Goal: Task Accomplishment & Management: Use online tool/utility

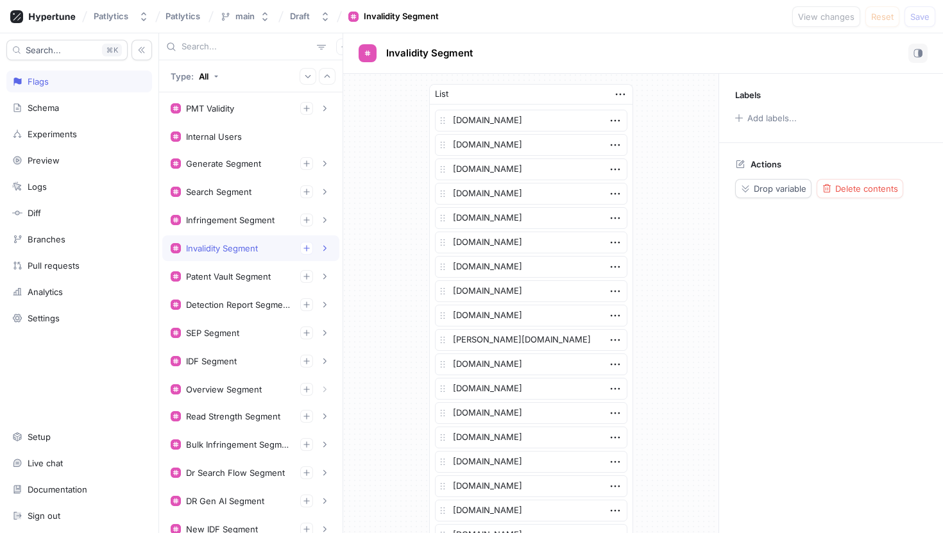
scroll to position [2955, 0]
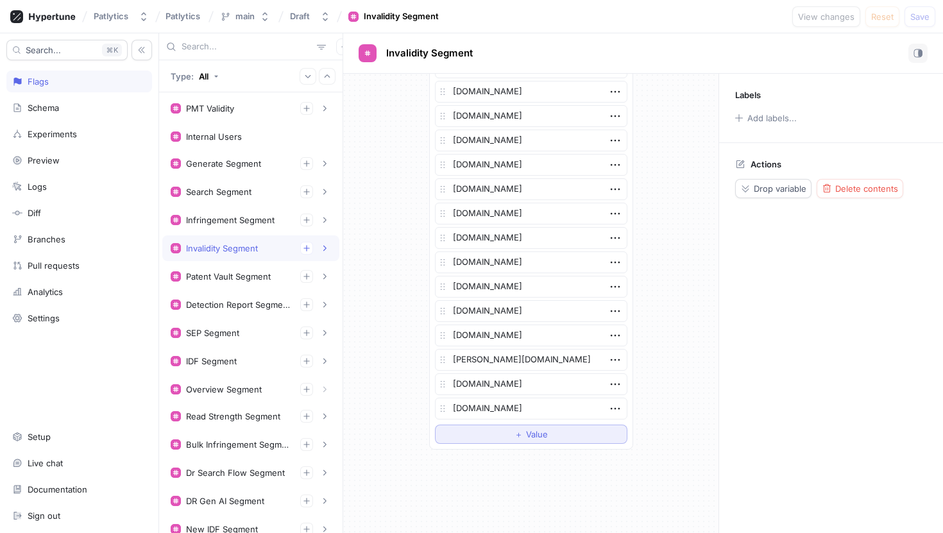
click at [509, 436] on button "＋ Value" at bounding box center [531, 434] width 193 height 19
type textarea "x"
type textarea "ni"
type textarea "x"
type textarea "nissan"
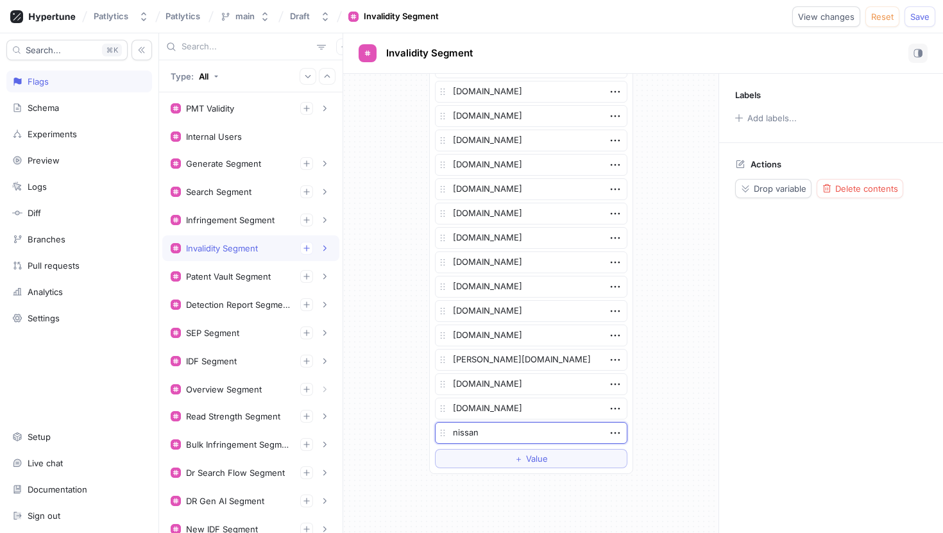
type textarea "x"
type textarea "[DOMAIN_NAME]"
type textarea "x"
type textarea "[DOMAIN_NAME]"
click at [910, 21] on button "Save" at bounding box center [920, 16] width 31 height 21
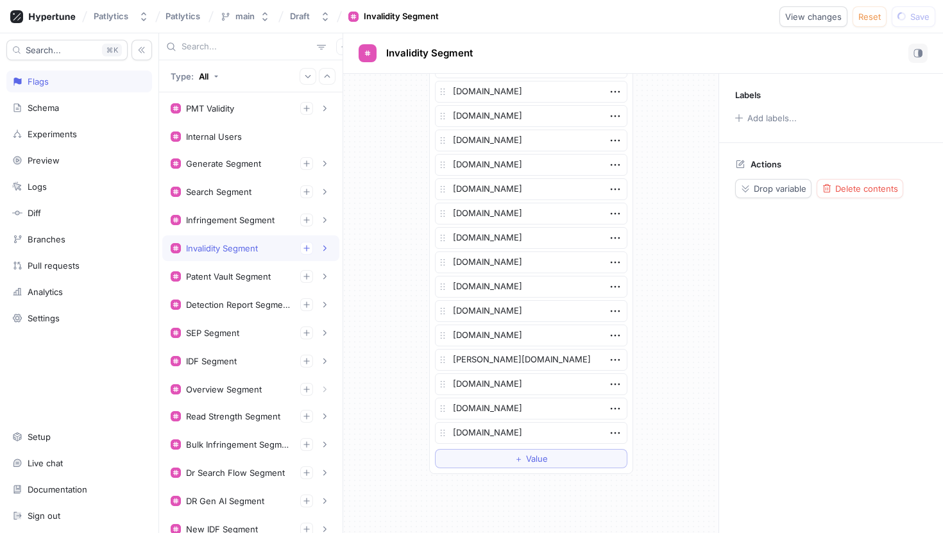
type textarea "x"
